Goal: Task Accomplishment & Management: Complete application form

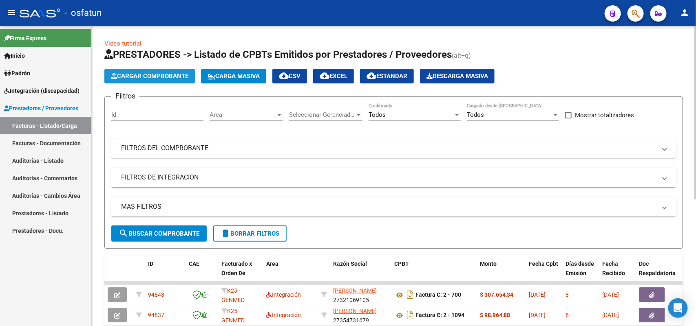
click at [158, 73] on span "Cargar Comprobante" at bounding box center [149, 76] width 77 height 7
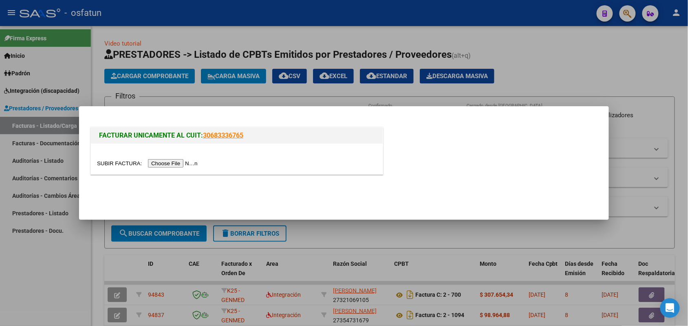
click at [168, 165] on input "file" at bounding box center [148, 163] width 103 height 9
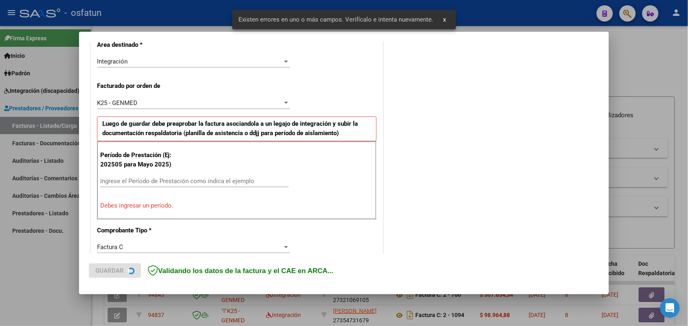
scroll to position [205, 0]
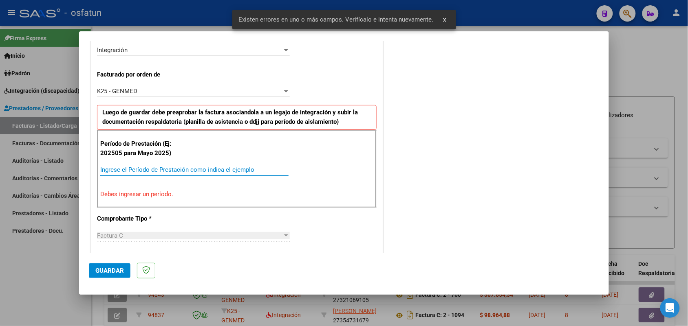
click at [190, 170] on input "Ingrese el Período de Prestación como indica el ejemplo" at bounding box center [194, 169] width 188 height 7
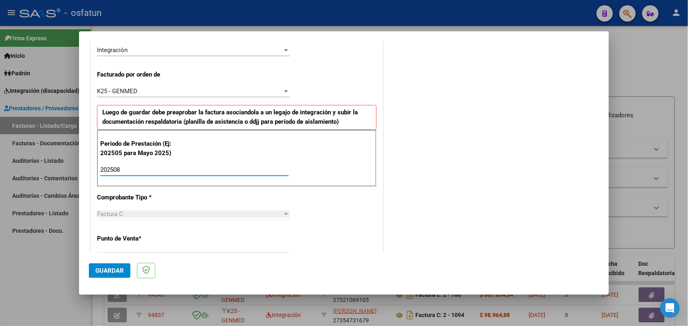
type input "202508"
click at [119, 271] on span "Guardar" at bounding box center [109, 270] width 29 height 7
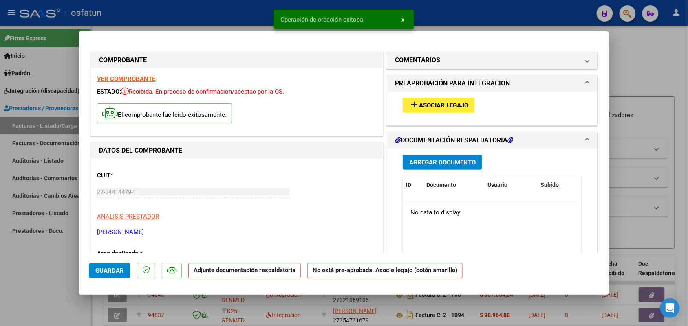
drag, startPoint x: 415, startPoint y: 95, endPoint x: 417, endPoint y: 103, distance: 8.8
click at [416, 98] on div "add Asociar Legajo" at bounding box center [492, 105] width 191 height 27
click at [419, 105] on span "Asociar Legajo" at bounding box center [443, 105] width 49 height 7
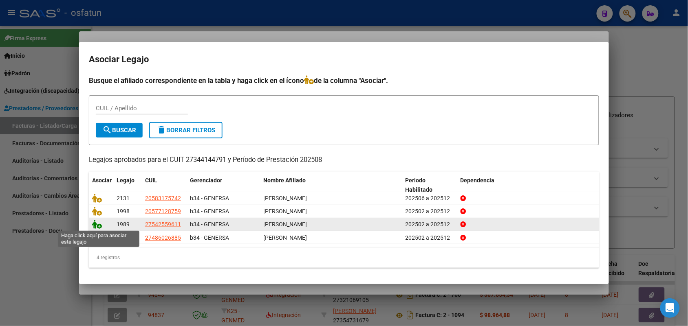
click at [96, 227] on icon at bounding box center [97, 224] width 10 height 9
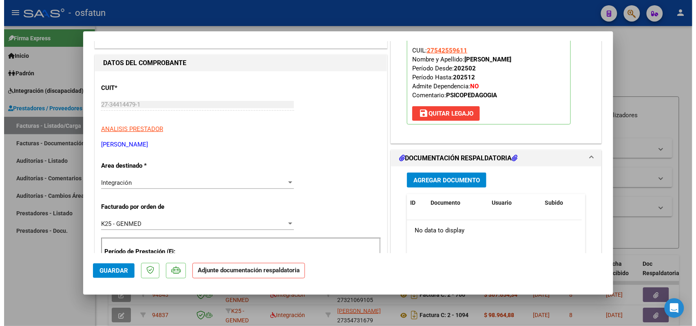
scroll to position [102, 0]
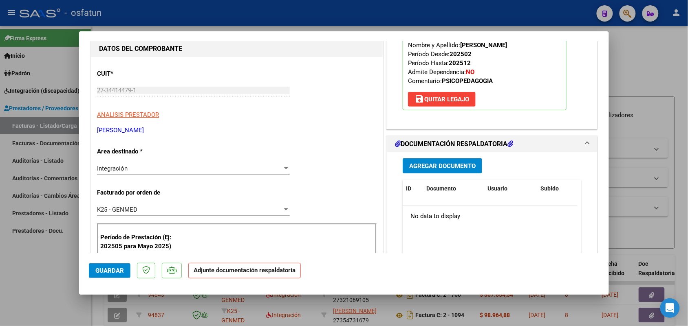
click at [441, 167] on span "Agregar Documento" at bounding box center [442, 166] width 66 height 7
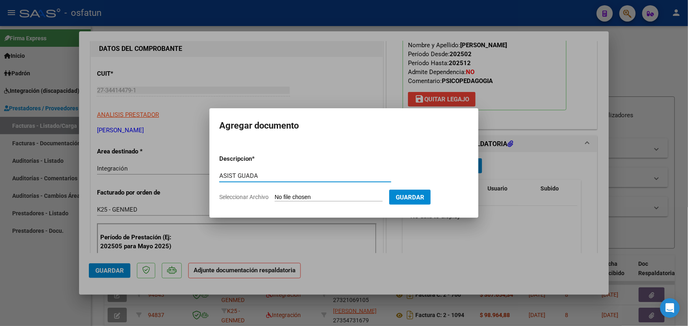
type input "ASIST GUADA"
click at [315, 196] on input "Seleccionar Archivo" at bounding box center [329, 198] width 108 height 8
type input "C:\fakepath\Scan [DATE] 09·54·43.pdf"
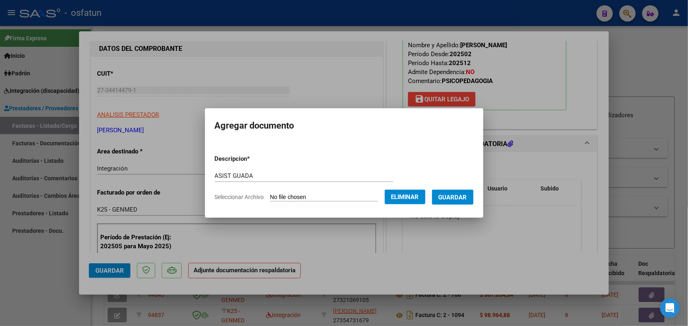
drag, startPoint x: 461, startPoint y: 193, endPoint x: 457, endPoint y: 190, distance: 5.0
click at [461, 192] on button "Guardar" at bounding box center [453, 197] width 42 height 15
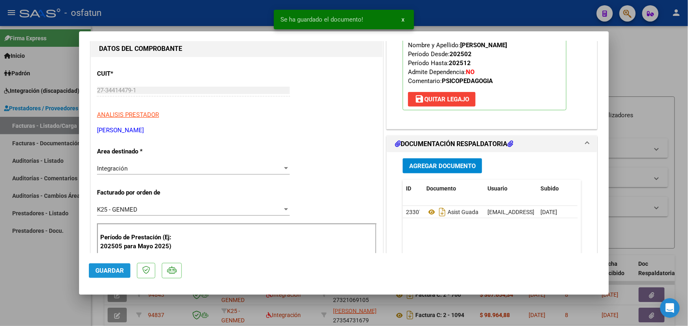
click at [117, 265] on button "Guardar" at bounding box center [110, 271] width 42 height 15
click at [62, 256] on div at bounding box center [344, 163] width 688 height 326
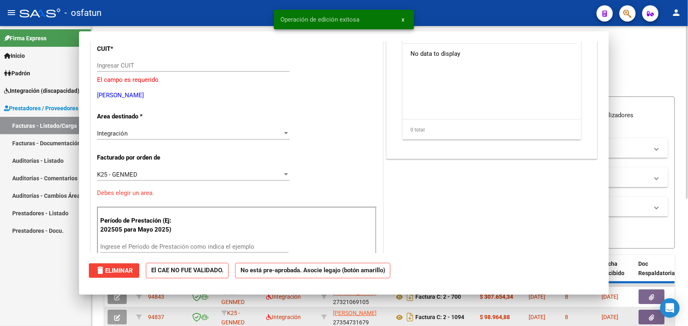
scroll to position [0, 0]
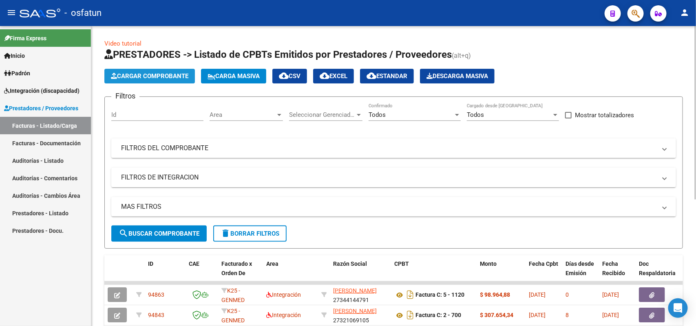
click at [137, 73] on span "Cargar Comprobante" at bounding box center [149, 76] width 77 height 7
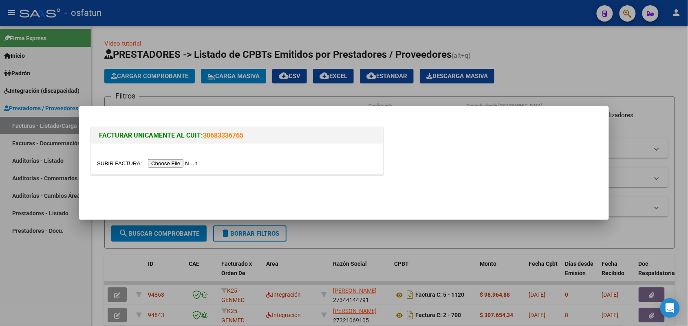
click at [172, 163] on input "file" at bounding box center [148, 163] width 103 height 9
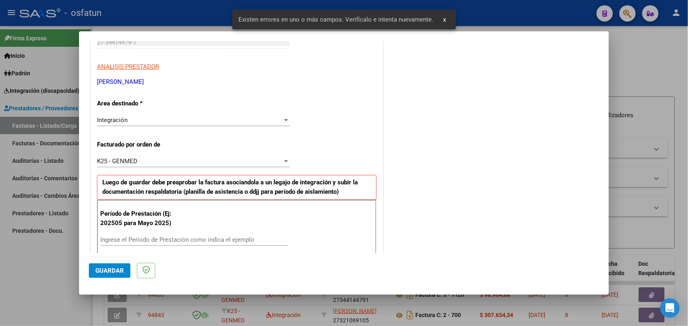
scroll to position [205, 0]
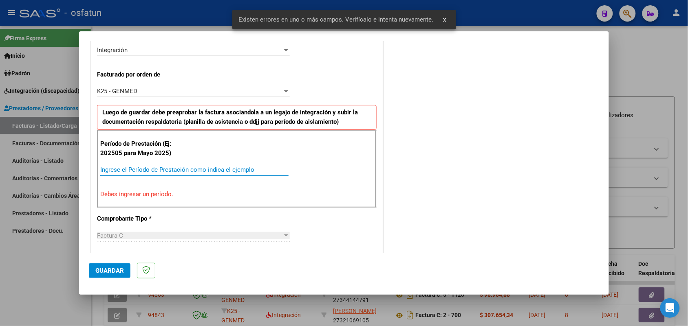
click at [176, 169] on input "Ingrese el Período de Prestación como indica el ejemplo" at bounding box center [194, 169] width 188 height 7
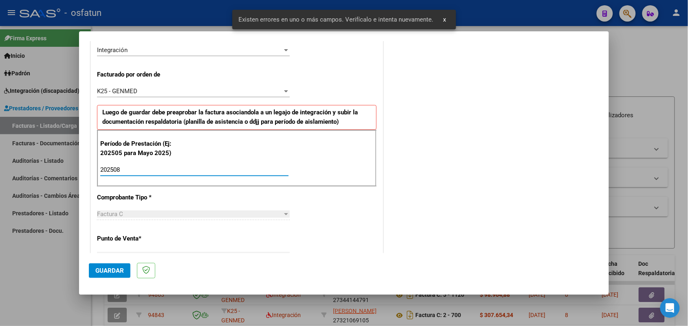
type input "202508"
click at [110, 270] on span "Guardar" at bounding box center [109, 270] width 29 height 7
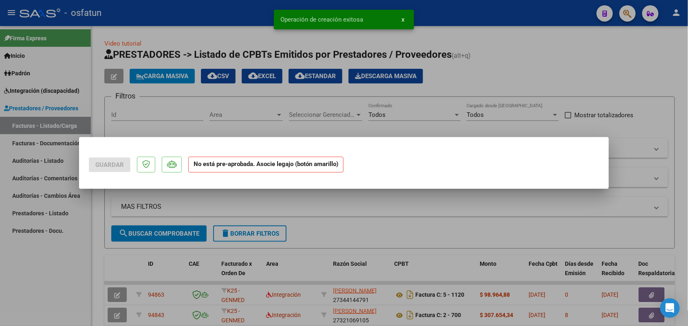
scroll to position [0, 0]
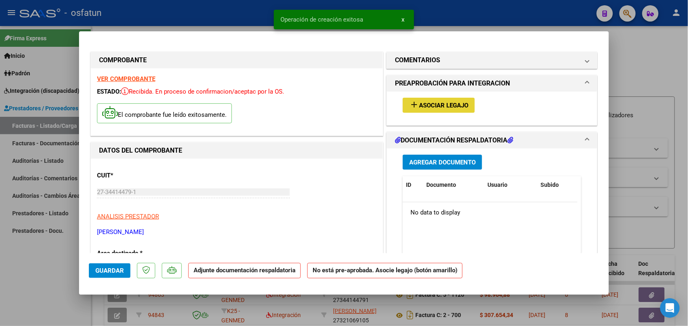
click at [425, 100] on button "add Asociar Legajo" at bounding box center [439, 105] width 72 height 15
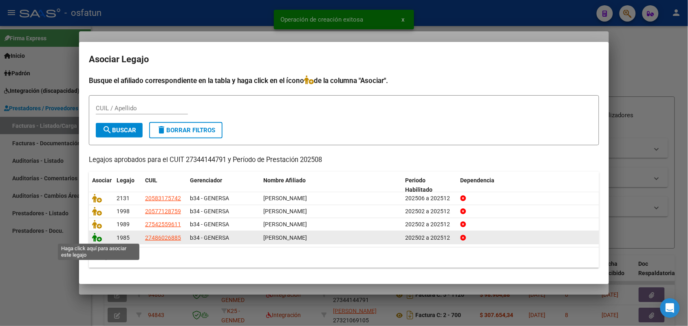
click at [100, 235] on icon at bounding box center [97, 237] width 10 height 9
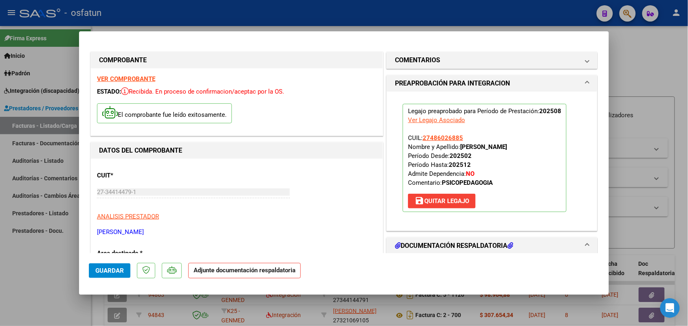
scroll to position [102, 0]
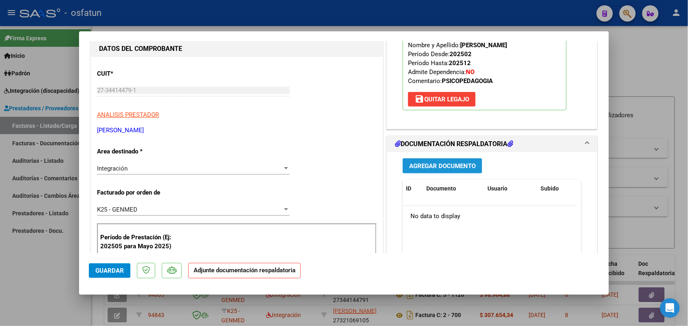
click at [445, 169] on span "Agregar Documento" at bounding box center [442, 166] width 66 height 7
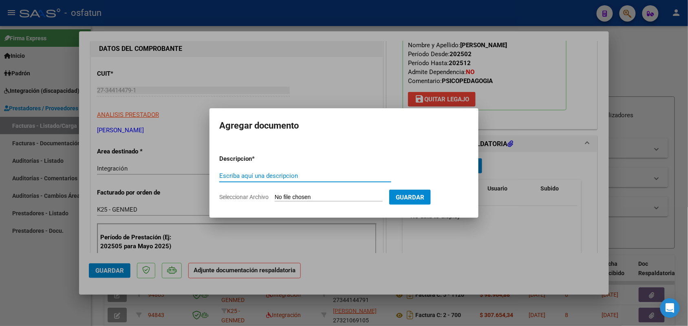
click at [266, 174] on input "Escriba aquí una descripcion" at bounding box center [305, 175] width 172 height 7
type input "[PERSON_NAME]"
click at [308, 197] on input "Seleccionar Archivo" at bounding box center [329, 198] width 108 height 8
type input "C:\fakepath\Scan [DATE] [DATE].pdf"
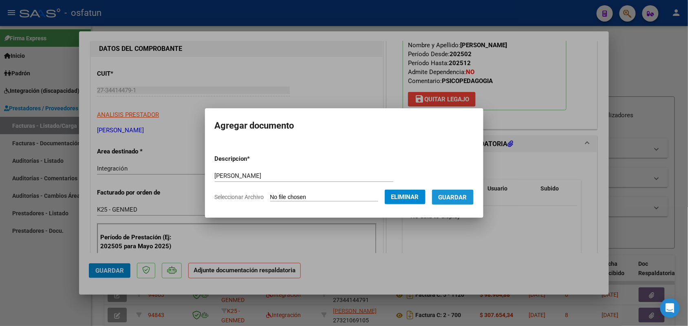
click at [456, 192] on button "Guardar" at bounding box center [453, 197] width 42 height 15
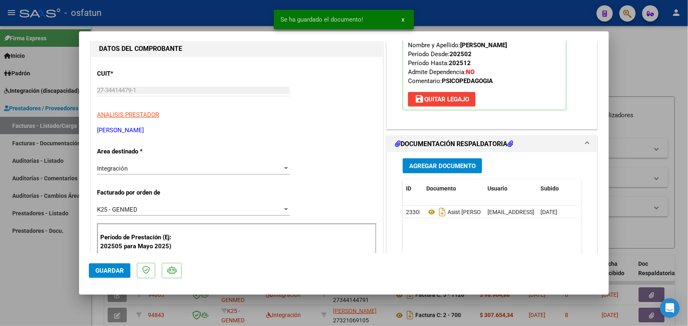
click at [102, 262] on mat-dialog-actions "Guardar" at bounding box center [344, 269] width 510 height 32
click at [112, 273] on span "Guardar" at bounding box center [109, 270] width 29 height 7
click at [47, 249] on div at bounding box center [344, 163] width 688 height 326
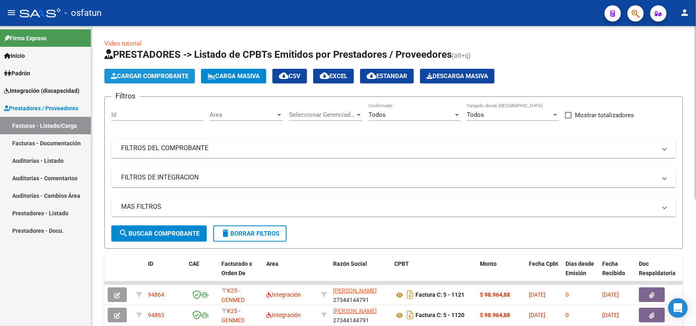
click at [176, 73] on span "Cargar Comprobante" at bounding box center [149, 76] width 77 height 7
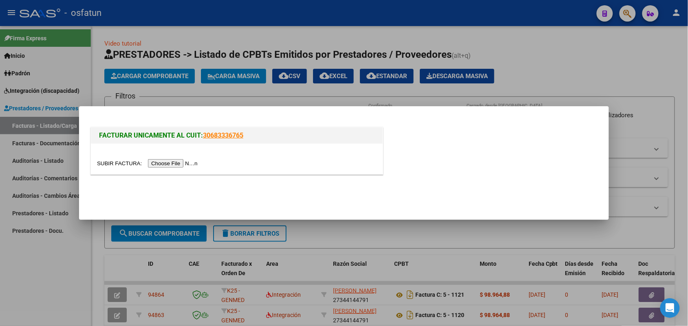
click at [196, 159] on input "file" at bounding box center [148, 163] width 103 height 9
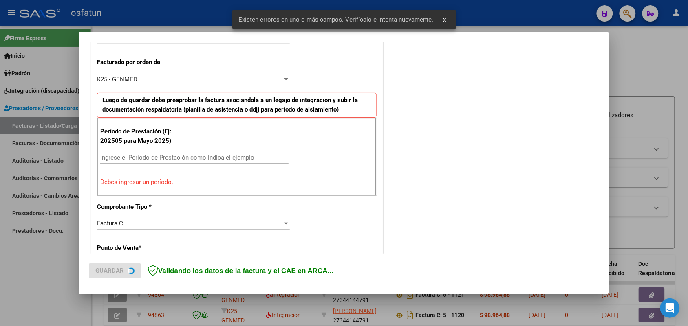
scroll to position [220, 0]
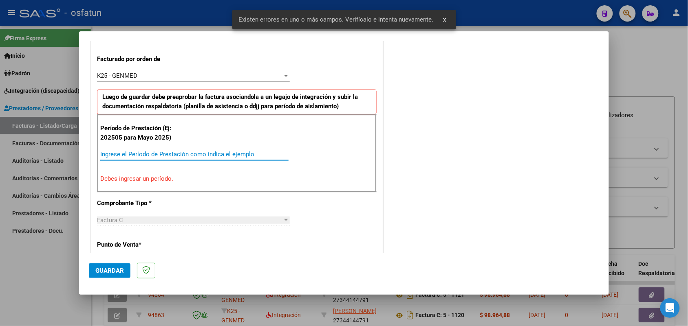
click at [209, 151] on input "Ingrese el Período de Prestación como indica el ejemplo" at bounding box center [194, 154] width 188 height 7
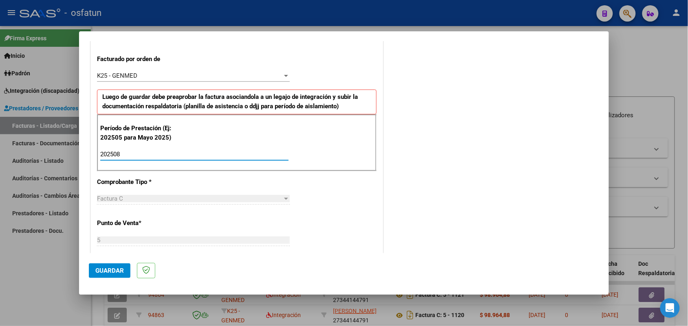
type input "202508"
click at [119, 267] on span "Guardar" at bounding box center [109, 270] width 29 height 7
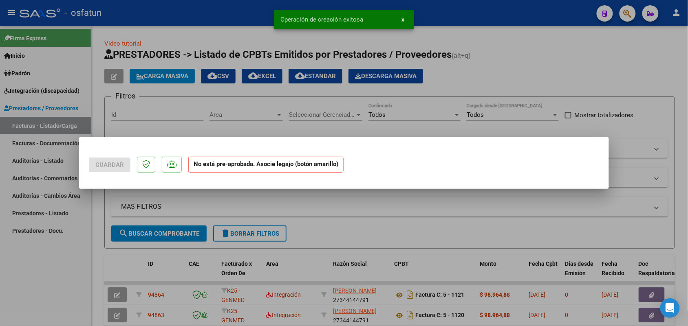
scroll to position [0, 0]
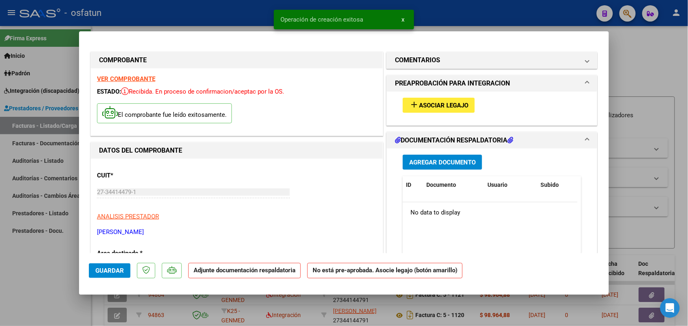
click at [423, 107] on span "Asociar Legajo" at bounding box center [443, 105] width 49 height 7
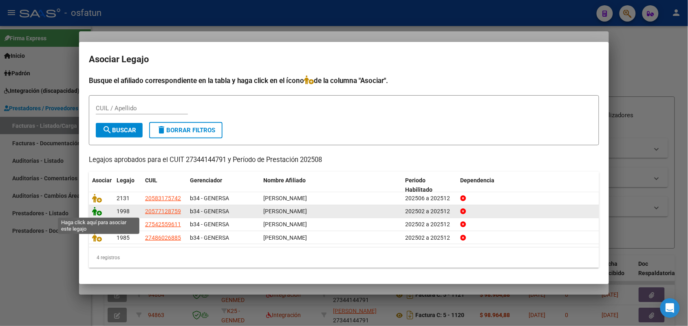
click at [97, 212] on icon at bounding box center [97, 211] width 10 height 9
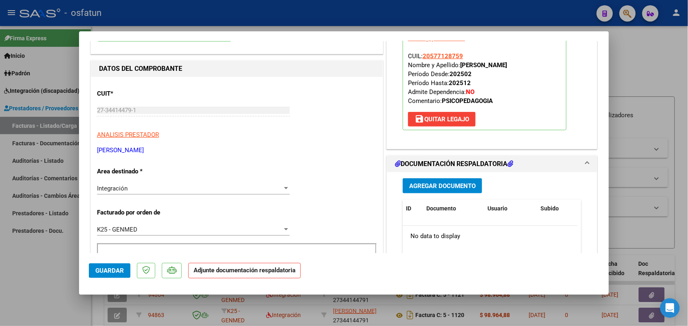
scroll to position [102, 0]
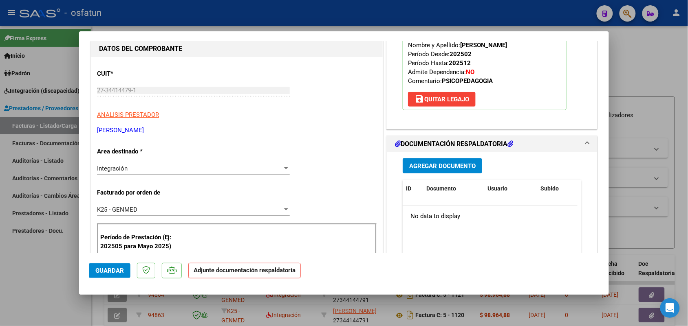
click at [424, 163] on span "Agregar Documento" at bounding box center [442, 166] width 66 height 7
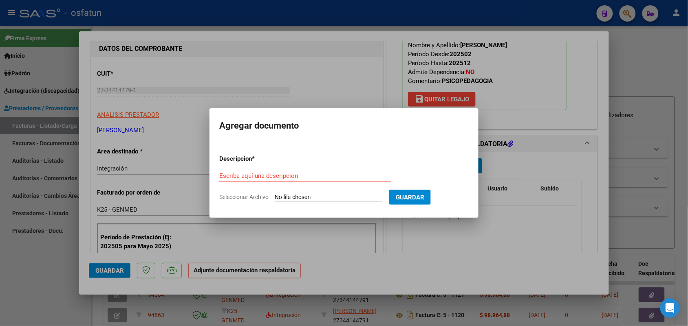
click at [247, 171] on div "Escriba aquí una descripcion" at bounding box center [305, 176] width 172 height 12
type input "ASIST BENJ"
click at [295, 194] on input "Seleccionar Archivo" at bounding box center [329, 198] width 108 height 8
type input "C:\fakepath\Scan [DATE] [DATE].pdf"
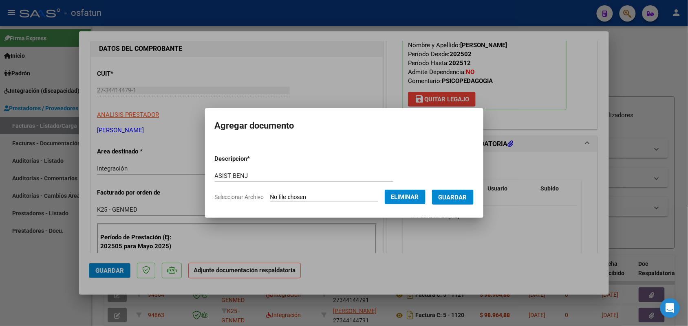
drag, startPoint x: 458, startPoint y: 194, endPoint x: 439, endPoint y: 208, distance: 23.4
click at [459, 194] on span "Guardar" at bounding box center [452, 197] width 29 height 7
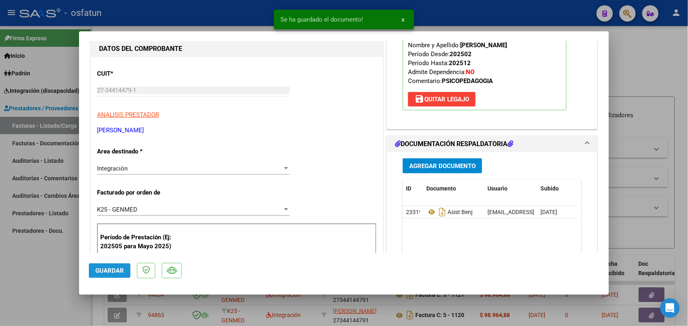
click at [117, 271] on span "Guardar" at bounding box center [109, 270] width 29 height 7
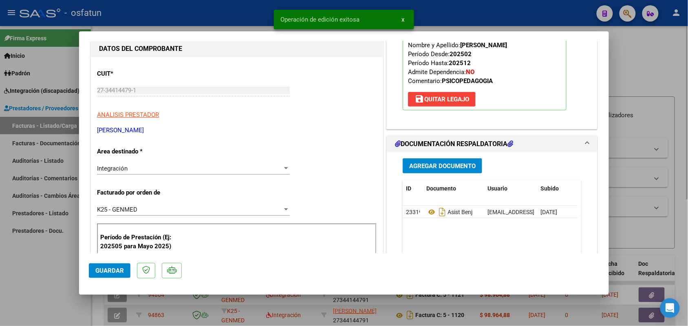
drag, startPoint x: 44, startPoint y: 275, endPoint x: 107, endPoint y: 321, distance: 78.2
click at [45, 275] on div at bounding box center [344, 163] width 688 height 326
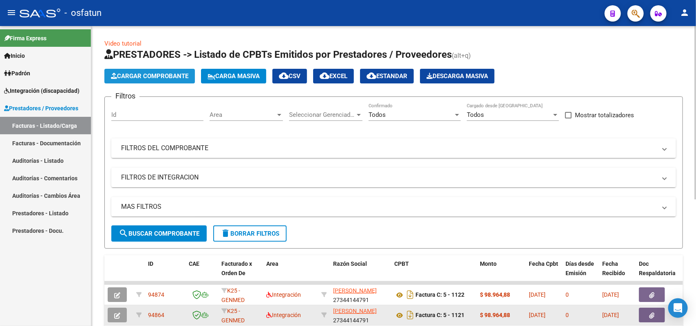
click at [172, 73] on span "Cargar Comprobante" at bounding box center [149, 76] width 77 height 7
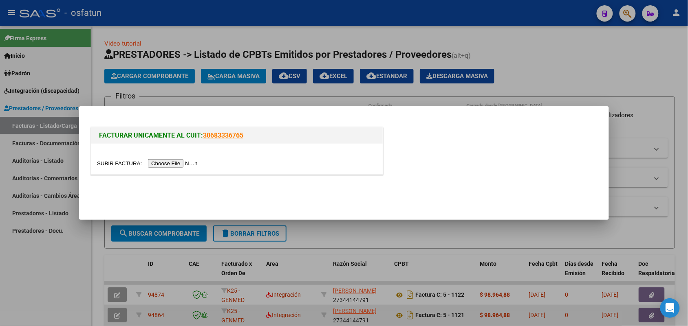
click at [187, 166] on input "file" at bounding box center [148, 163] width 103 height 9
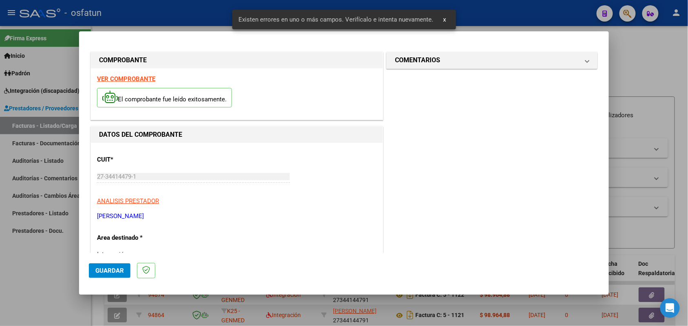
scroll to position [220, 0]
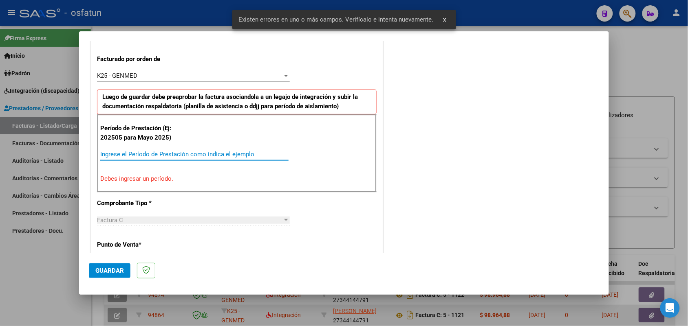
click at [155, 153] on input "Ingrese el Período de Prestación como indica el ejemplo" at bounding box center [194, 154] width 188 height 7
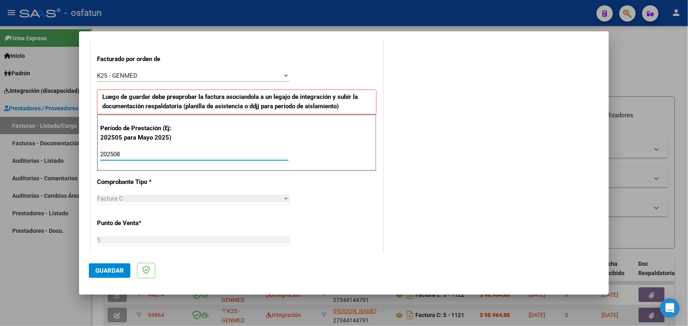
type input "202508"
click at [110, 264] on button "Guardar" at bounding box center [110, 271] width 42 height 15
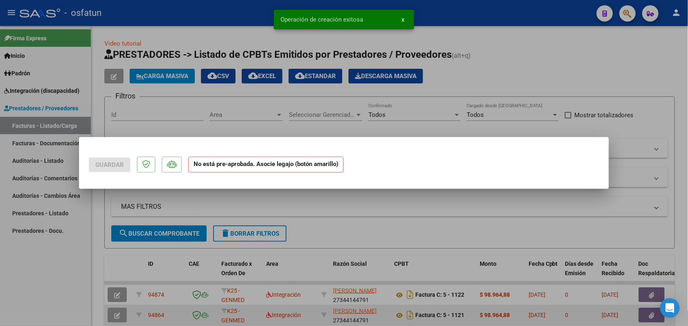
scroll to position [0, 0]
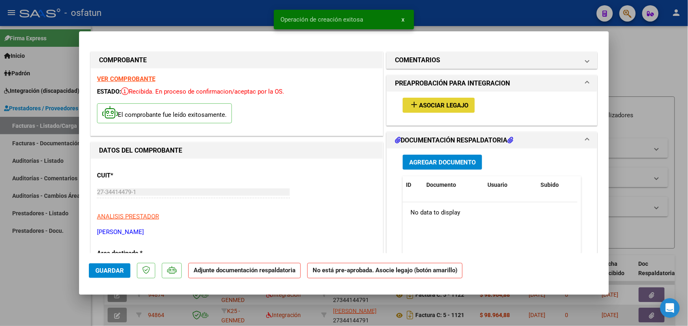
click at [419, 107] on span "Asociar Legajo" at bounding box center [443, 105] width 49 height 7
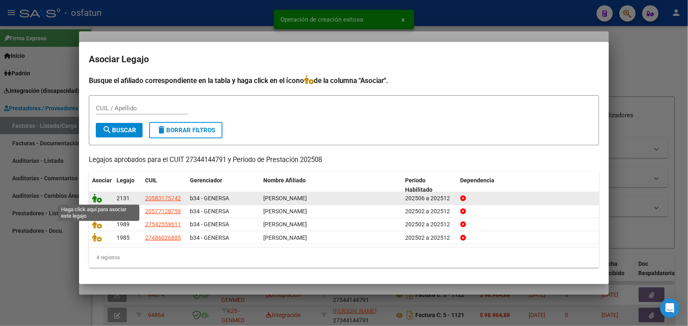
click at [98, 196] on icon at bounding box center [97, 198] width 10 height 9
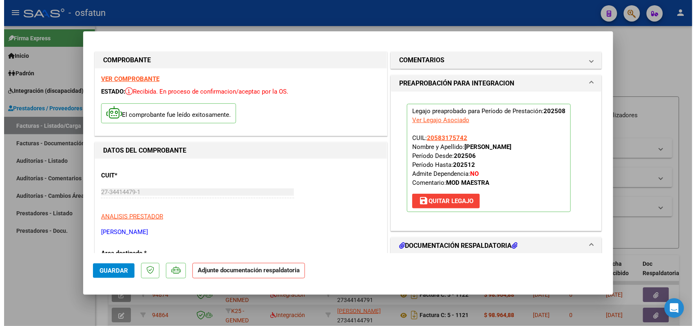
scroll to position [102, 0]
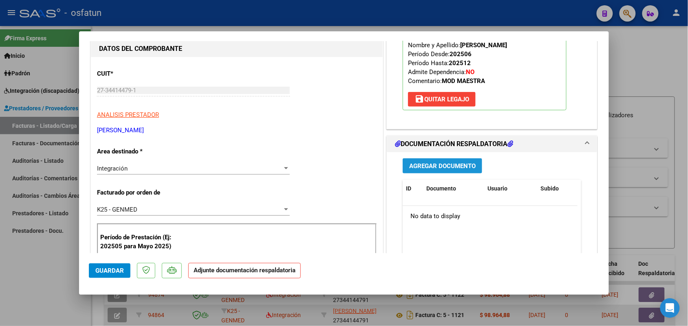
click at [418, 160] on button "Agregar Documento" at bounding box center [442, 166] width 79 height 15
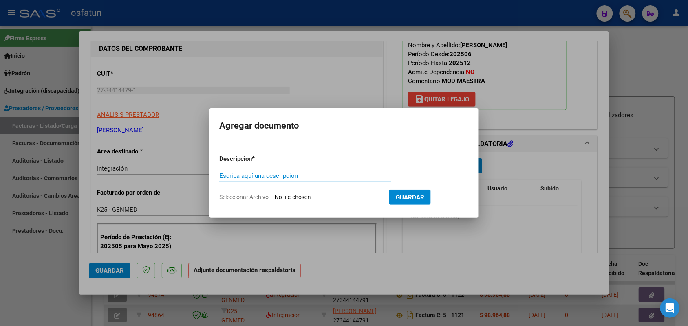
click at [251, 173] on input "Escriba aquí una descripcion" at bounding box center [305, 175] width 172 height 7
type input "ASIST"
drag, startPoint x: 310, startPoint y: 192, endPoint x: 313, endPoint y: 196, distance: 5.1
click at [311, 194] on form "Descripcion * ASIST Escriba aquí una descripcion Seleccionar Archivo Guardar" at bounding box center [343, 177] width 249 height 59
click at [313, 196] on input "Seleccionar Archivo" at bounding box center [329, 198] width 108 height 8
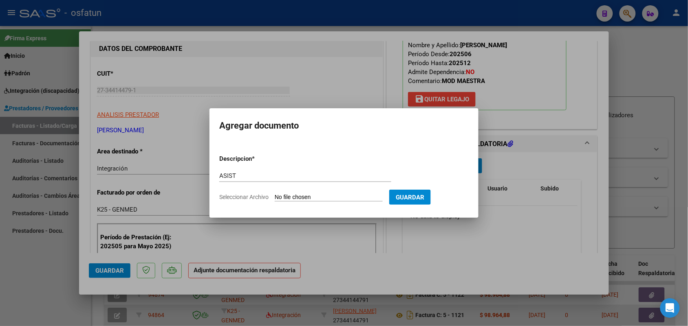
type input "C:\fakepath\Scan [DATE] 10·41·58.pdf"
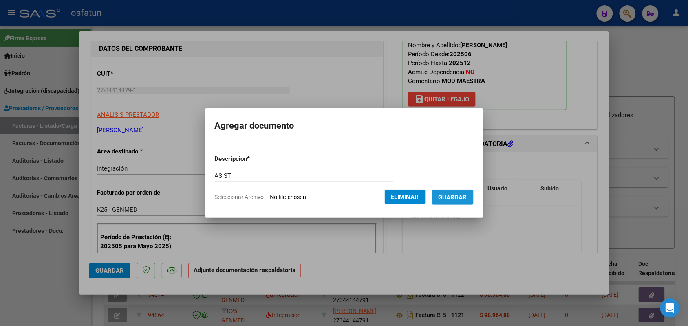
click at [447, 192] on button "Guardar" at bounding box center [453, 197] width 42 height 15
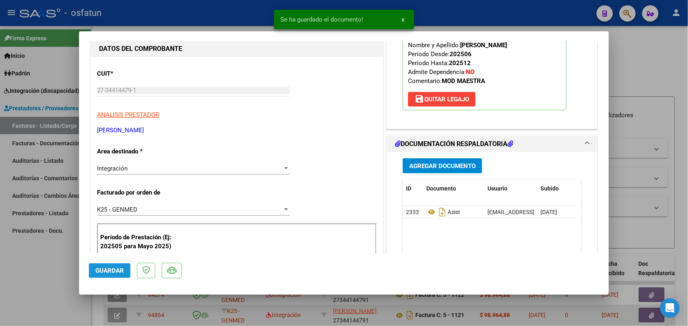
drag, startPoint x: 110, startPoint y: 272, endPoint x: 103, endPoint y: 269, distance: 8.0
click at [110, 272] on span "Guardar" at bounding box center [109, 270] width 29 height 7
click at [38, 247] on div at bounding box center [344, 163] width 688 height 326
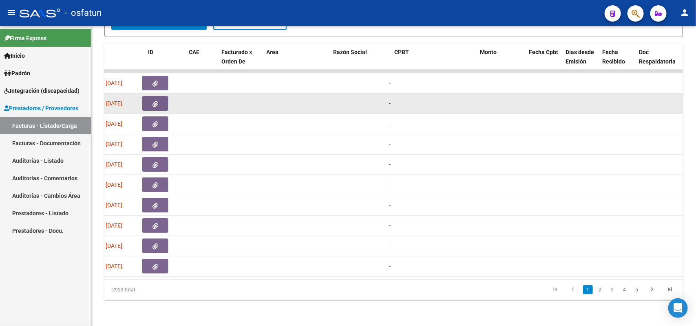
scroll to position [0, 0]
